Goal: Obtain resource: Download file/media

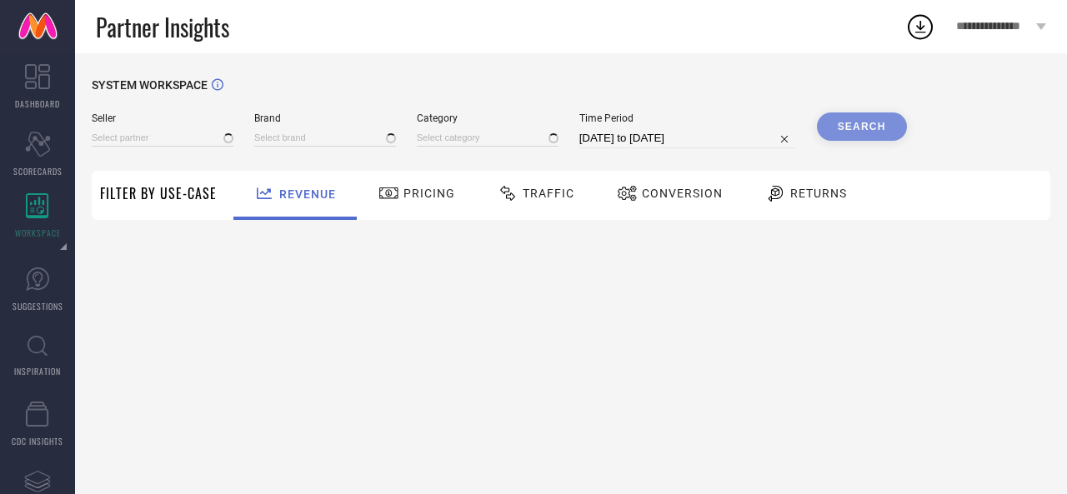
type input "All"
type input "1 STOP FASHION"
type input "All"
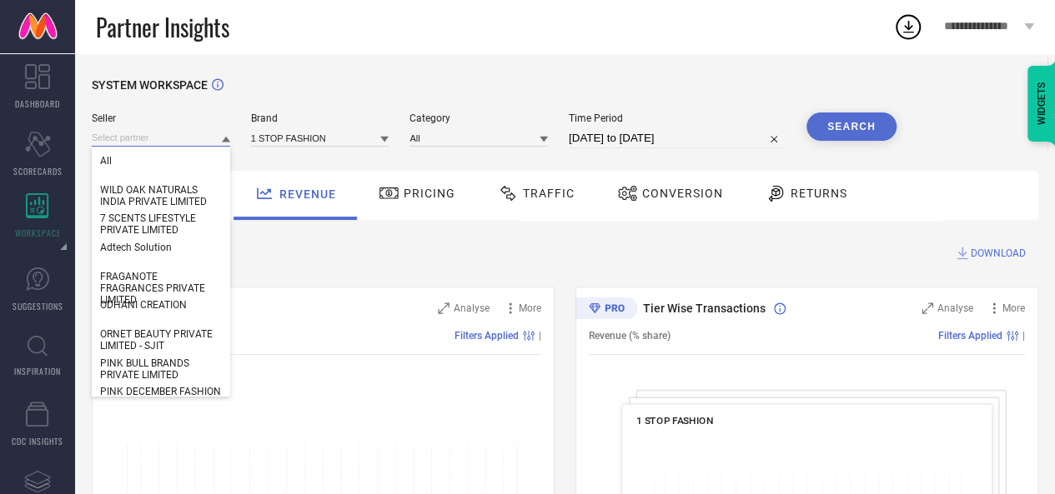
click at [170, 136] on input at bounding box center [161, 138] width 138 height 18
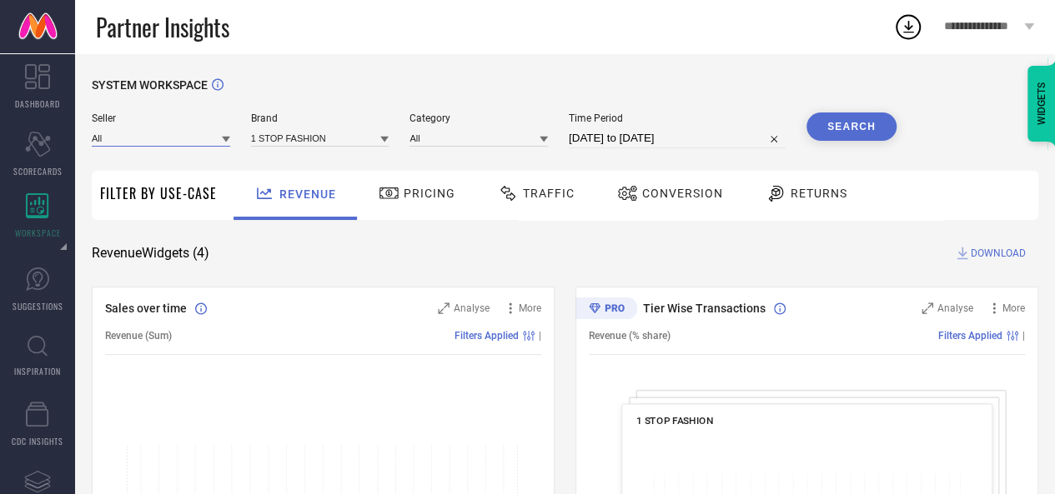
paste input "PINK CACTII PRIVATE LIMITED"
type input "PINK CACTII PRIVATE LIMITED"
click at [170, 136] on input "PINK CACTII PRIVATE LIMITED" at bounding box center [161, 138] width 138 height 18
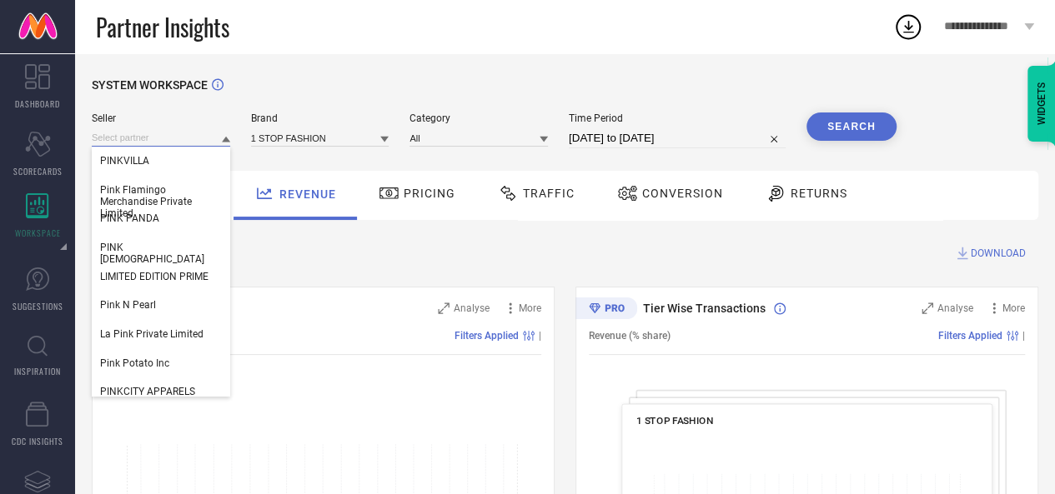
scroll to position [0, 0]
click at [170, 136] on input at bounding box center [161, 138] width 138 height 18
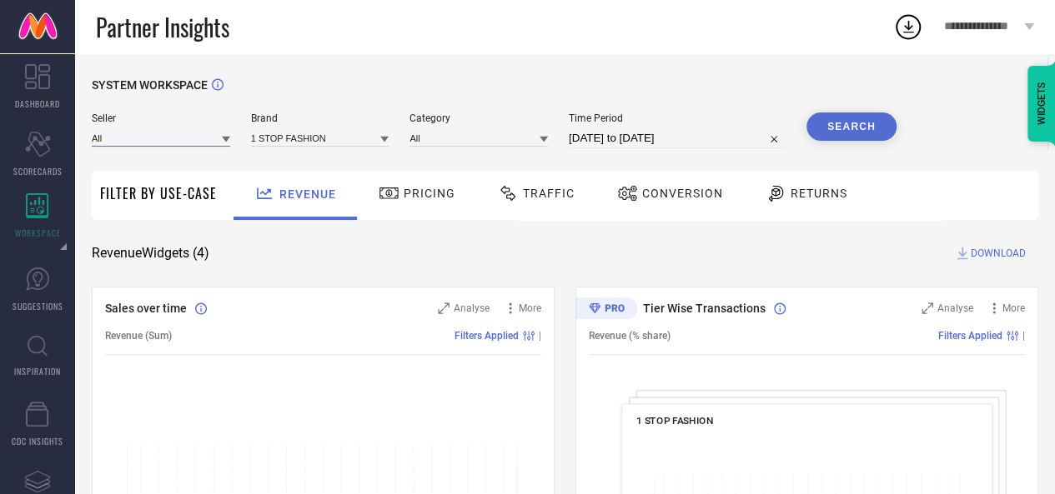
click at [170, 136] on input at bounding box center [161, 138] width 138 height 18
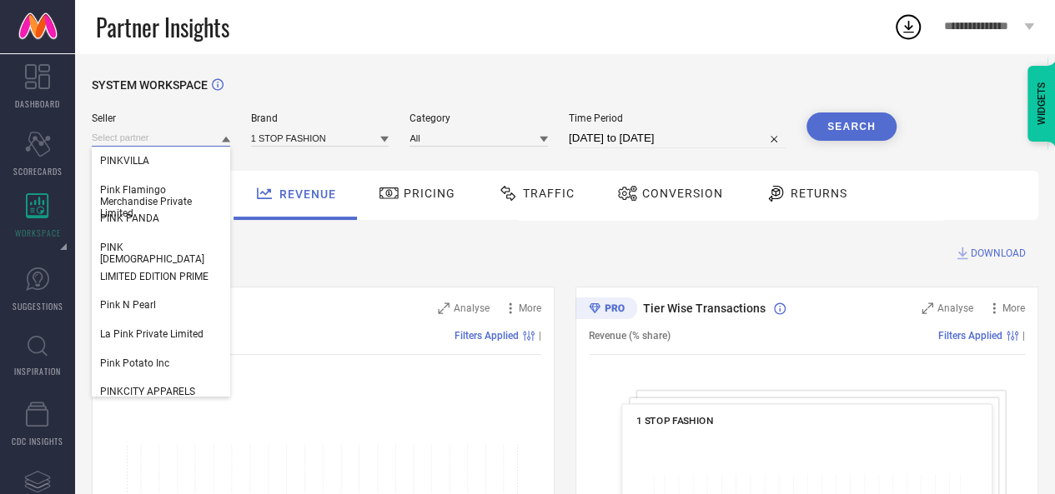
paste input "PINK CACTII PRIVATE LIMITED"
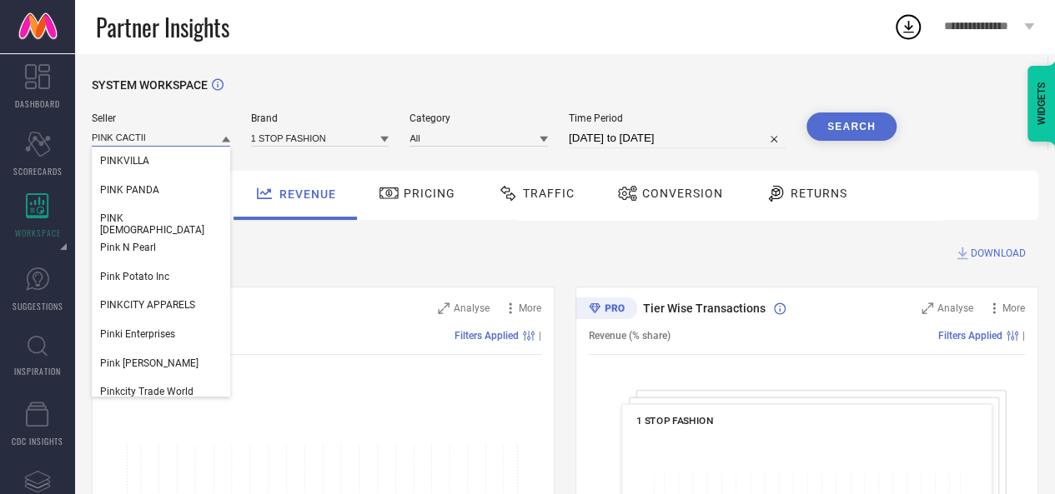
type input "PINK CACTII"
click at [160, 138] on input "PINK CACTII" at bounding box center [161, 138] width 138 height 18
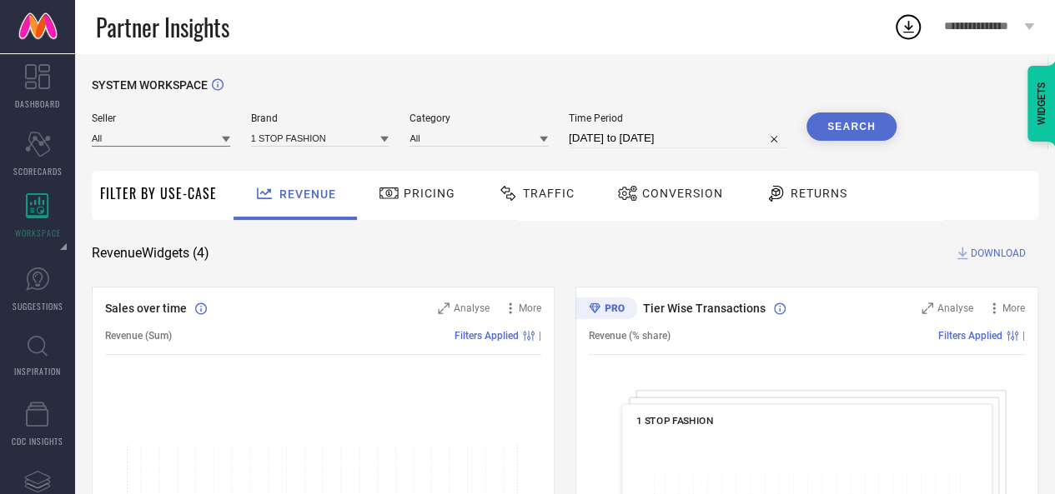
click at [160, 138] on input at bounding box center [161, 138] width 138 height 18
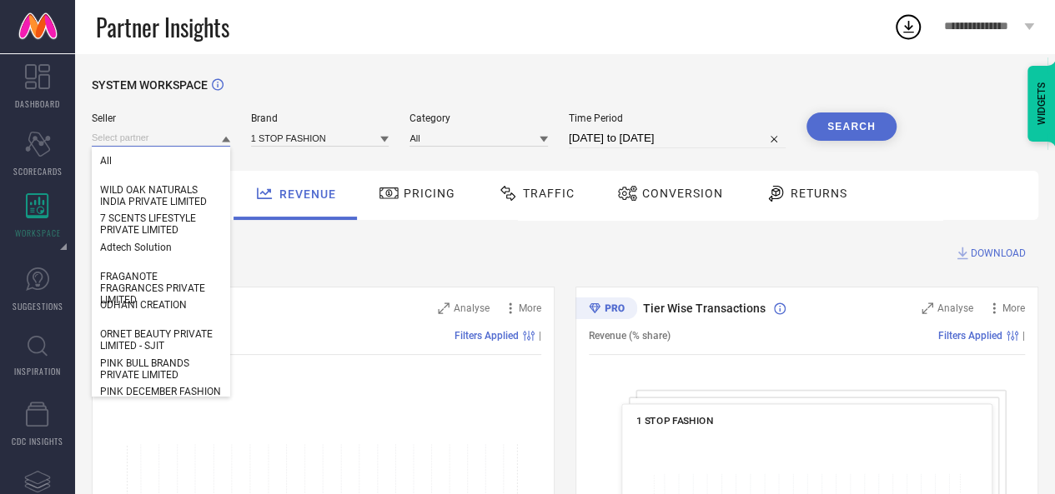
click at [160, 138] on input at bounding box center [161, 138] width 138 height 18
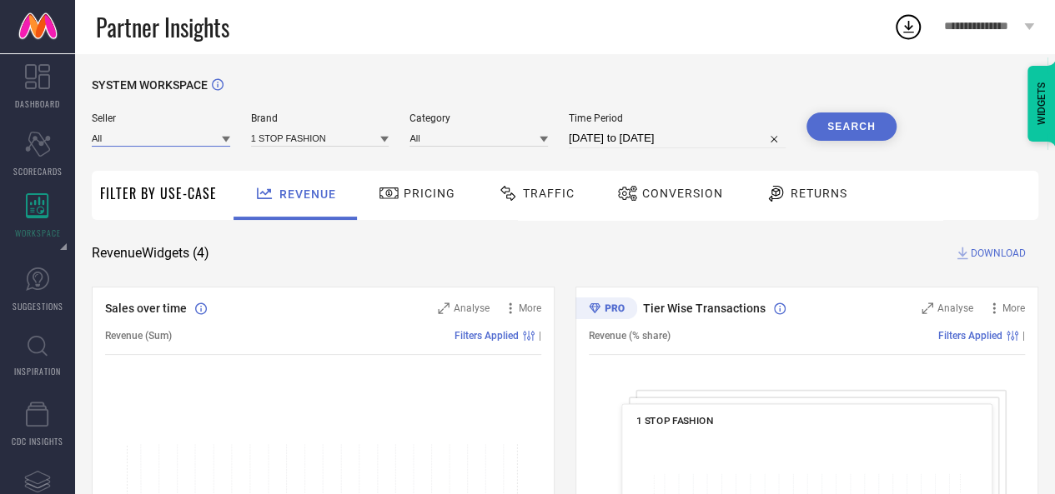
paste input "Terra living"
type input "Terra living"
click at [160, 138] on input "Terra living" at bounding box center [161, 138] width 138 height 18
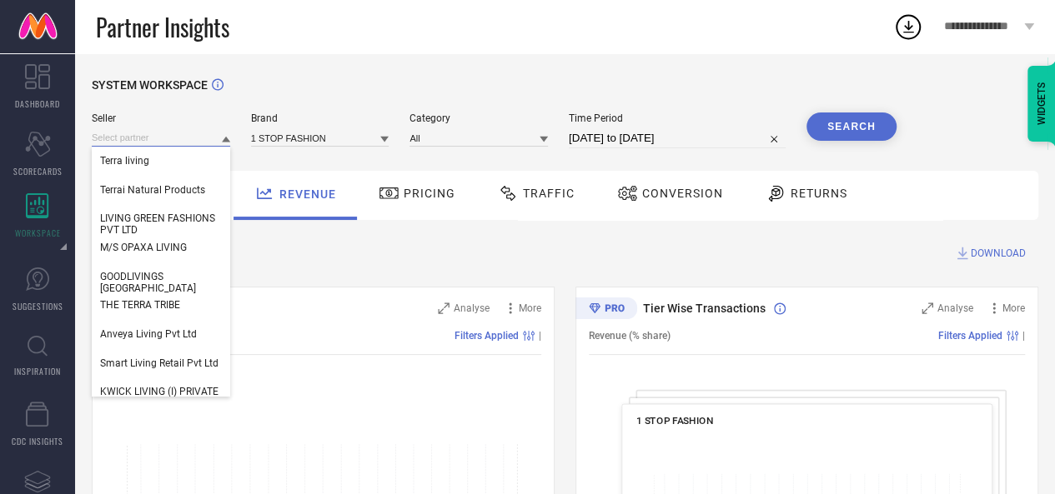
click at [160, 138] on input at bounding box center [161, 138] width 138 height 18
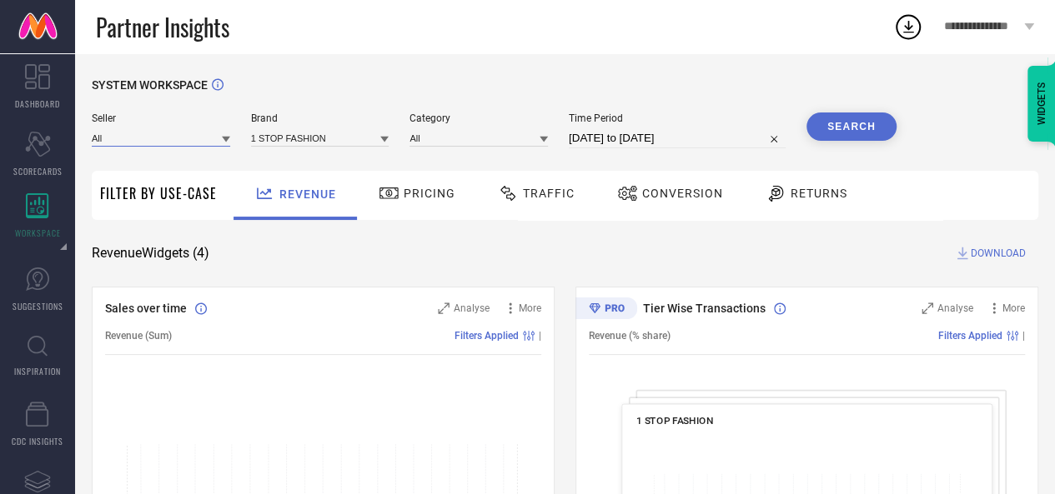
click at [160, 138] on input at bounding box center [161, 138] width 138 height 18
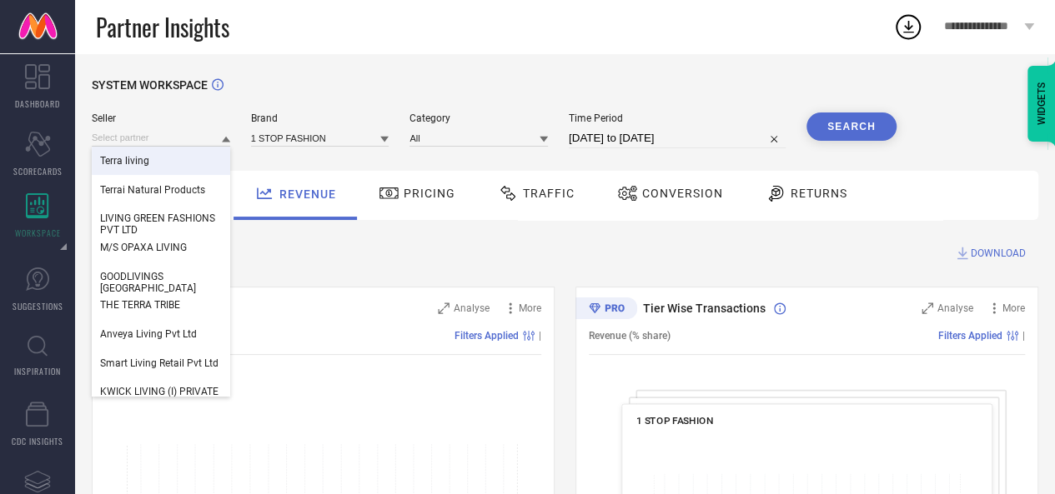
click at [151, 174] on div "Terra living" at bounding box center [161, 161] width 138 height 28
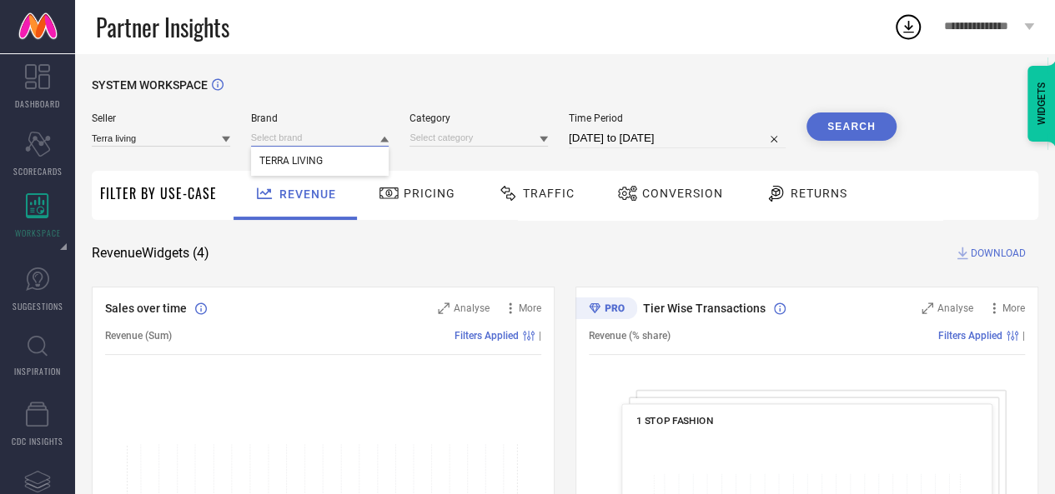
click at [259, 144] on input at bounding box center [320, 138] width 138 height 18
click at [264, 159] on span "TERRA LIVING" at bounding box center [290, 161] width 63 height 12
click at [431, 144] on input at bounding box center [478, 138] width 138 height 18
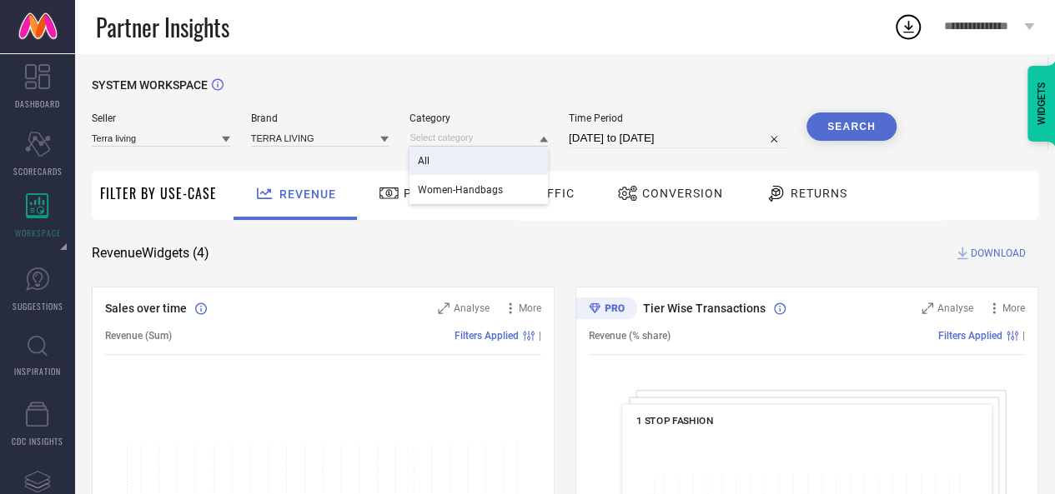
click at [431, 156] on div "All" at bounding box center [478, 161] width 138 height 28
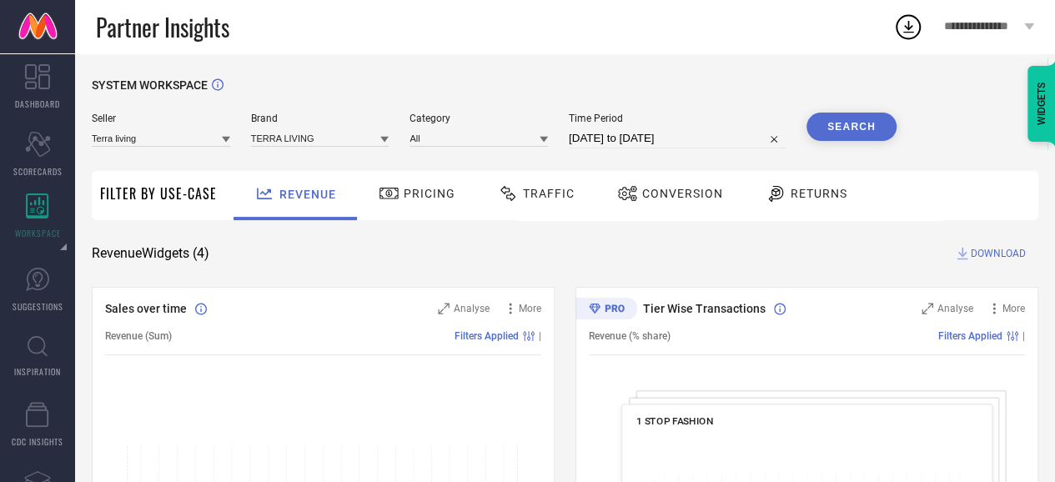
select select "8"
select select "2025"
select select "9"
select select "2025"
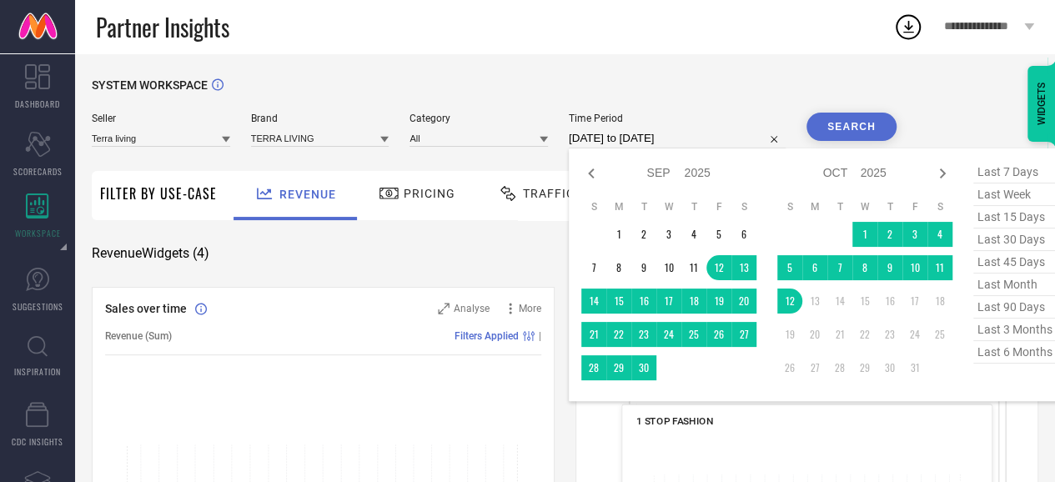
click at [605, 133] on input "[DATE] to [DATE]" at bounding box center [677, 138] width 217 height 20
click at [1006, 353] on span "last 6 months" at bounding box center [1014, 352] width 83 height 23
type input "[DATE] to [DATE]"
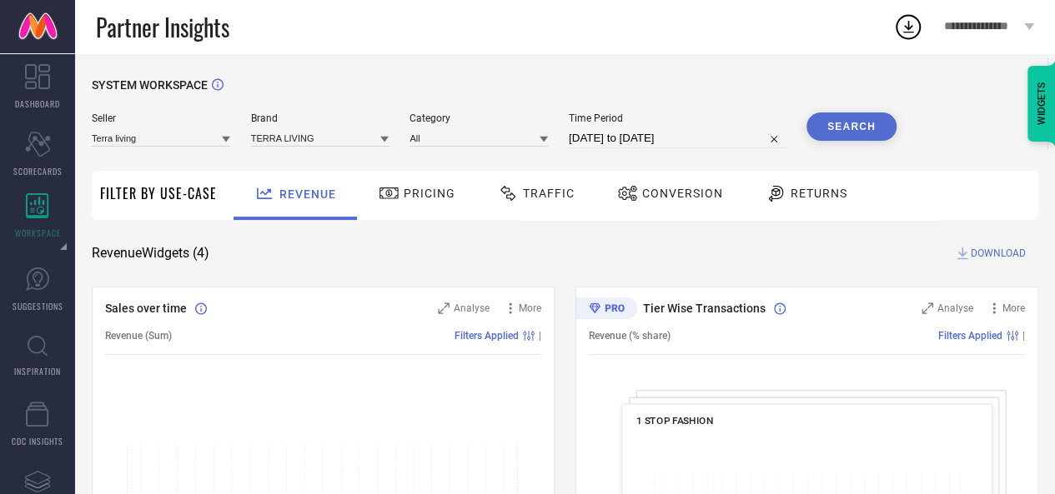
click at [854, 138] on button "Search" at bounding box center [851, 127] width 90 height 28
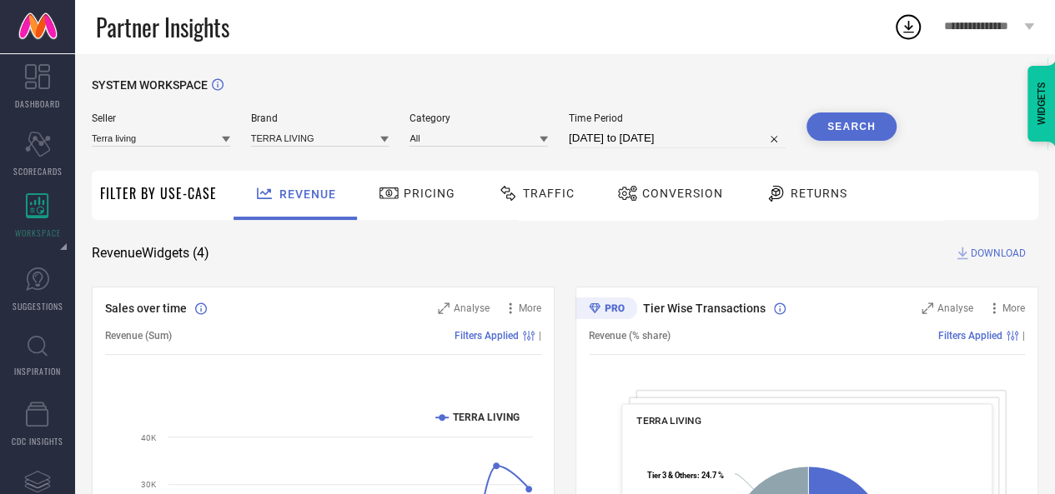
click at [992, 257] on span "DOWNLOAD" at bounding box center [998, 253] width 55 height 17
click at [831, 196] on span "Returns" at bounding box center [819, 193] width 57 height 13
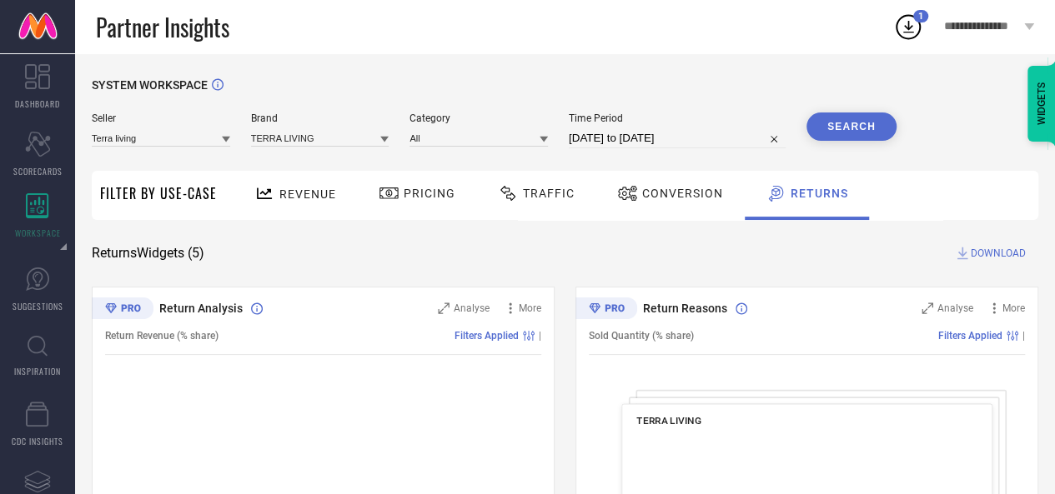
click at [988, 256] on span "DOWNLOAD" at bounding box center [998, 253] width 55 height 17
